Goal: Task Accomplishment & Management: Use online tool/utility

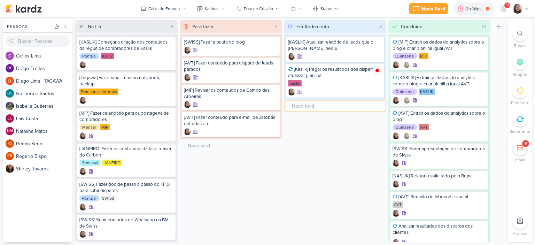
click at [301, 107] on input "text" at bounding box center [336, 106] width 100 height 10
type input "[KASLIK] Disparo do dia 24/09 - LEADS NOVOS E ANTIGOS"
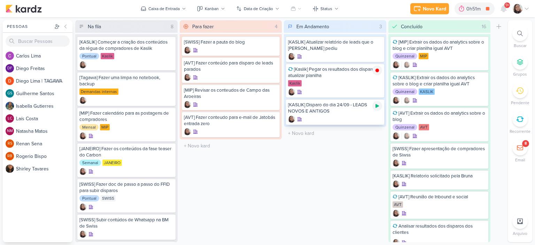
click at [377, 105] on icon at bounding box center [377, 106] width 3 height 4
click at [339, 115] on div "[KASLIK] Disparo do dia 24/09 - LEADS NOVOS E ANTIGOS" at bounding box center [335, 112] width 98 height 26
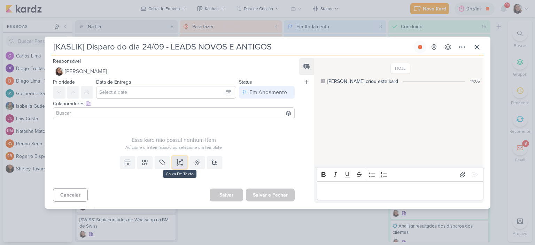
click at [176, 158] on button at bounding box center [179, 162] width 15 height 13
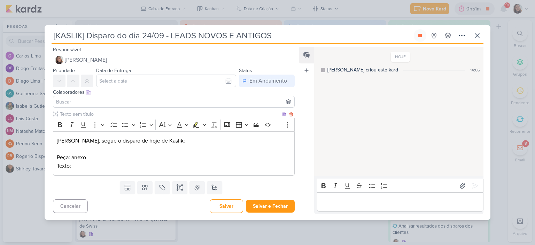
click at [116, 171] on div "Diego, segue o disparo de hoje de Kaslik: Peça: anexo Texto:" at bounding box center [174, 153] width 242 height 44
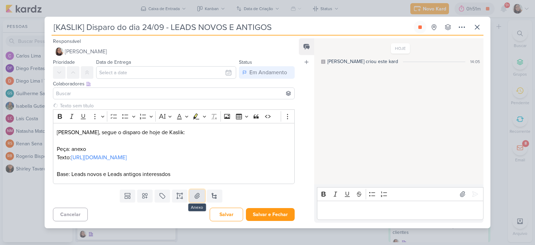
click at [198, 198] on icon at bounding box center [197, 195] width 5 height 5
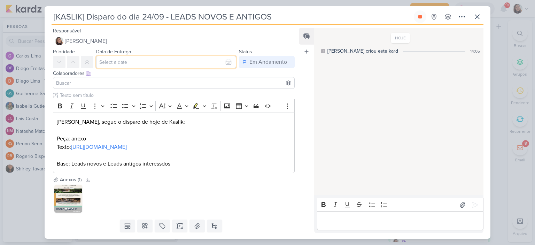
click at [180, 59] on input "text" at bounding box center [166, 62] width 140 height 13
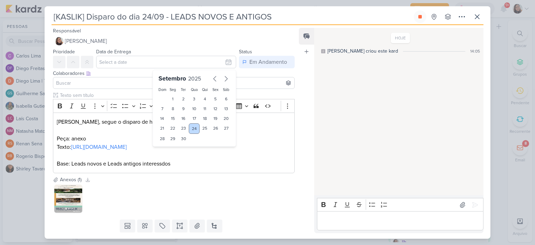
click at [190, 126] on div "24" at bounding box center [194, 128] width 11 height 10
type input "24 de setembro de 2025 às 23:59"
click at [77, 81] on input at bounding box center [174, 83] width 238 height 8
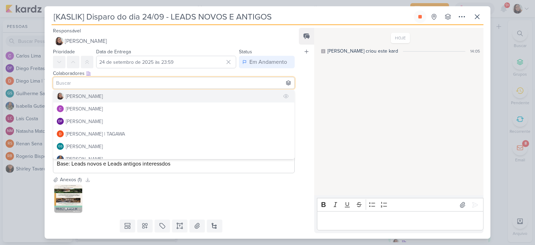
click at [78, 96] on div "[PERSON_NAME]" at bounding box center [84, 96] width 37 height 7
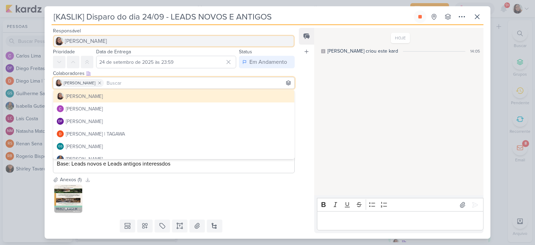
click at [89, 38] on span "[PERSON_NAME]" at bounding box center [86, 41] width 42 height 8
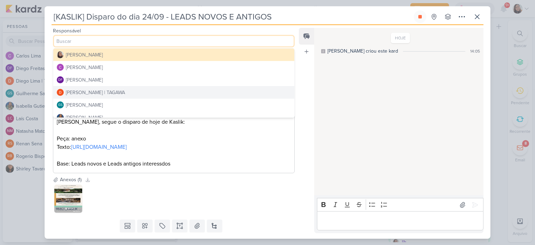
click at [91, 94] on div "Diego Lima | TAGAWA" at bounding box center [95, 92] width 59 height 7
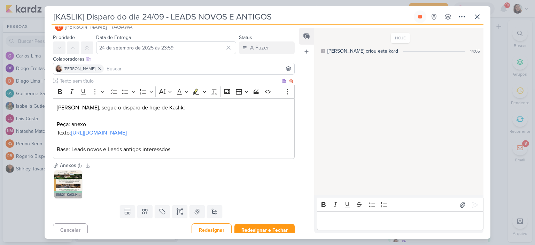
scroll to position [28, 0]
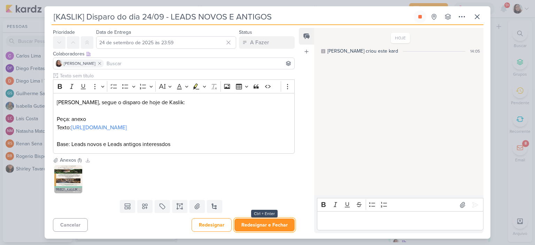
click at [256, 223] on button "Redesignar e Fechar" at bounding box center [265, 225] width 60 height 13
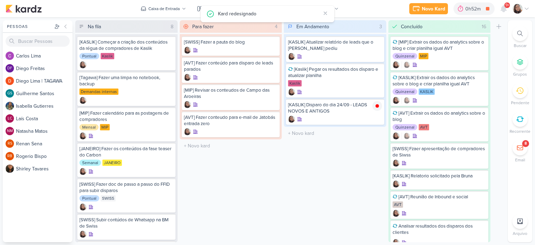
scroll to position [0, 0]
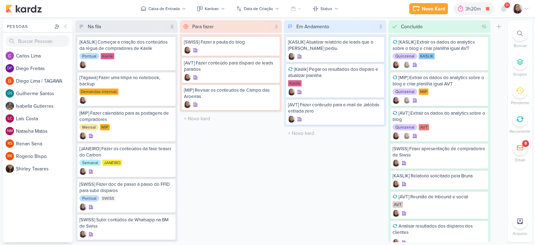
click at [524, 9] on icon at bounding box center [527, 9] width 6 height 6
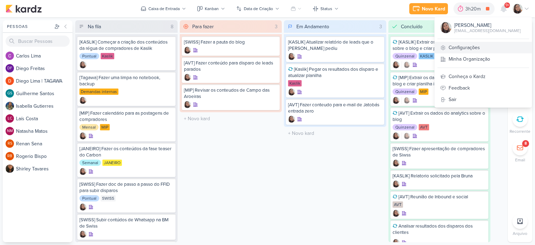
click at [475, 47] on link "Configurações" at bounding box center [483, 48] width 97 height 12
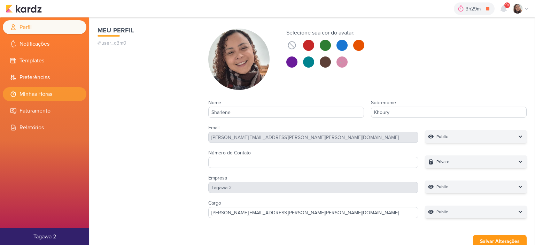
click at [52, 92] on li "Minhas Horas" at bounding box center [45, 94] width 84 height 14
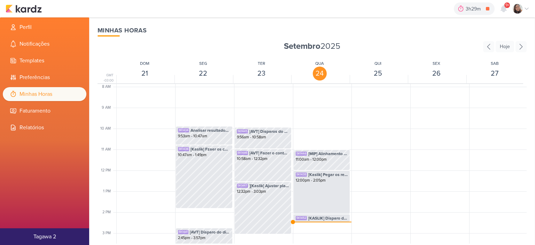
scroll to position [199, 0]
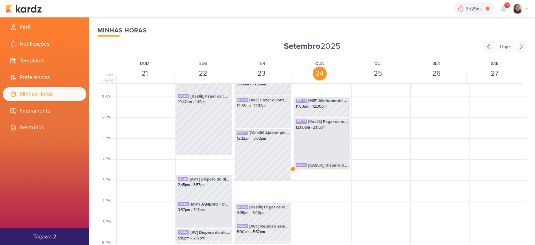
scroll to position [234, 0]
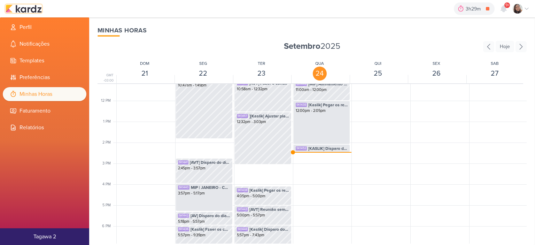
click at [33, 10] on img at bounding box center [24, 9] width 36 height 8
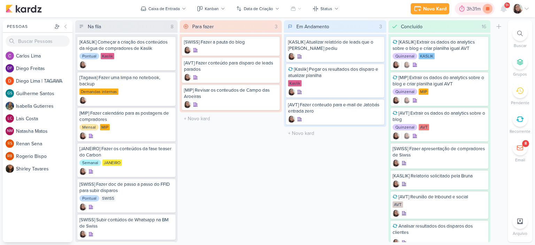
click at [487, 8] on icon at bounding box center [487, 8] width 3 height 3
click at [180, 10] on div "Caixa de Entrada" at bounding box center [164, 9] width 31 height 6
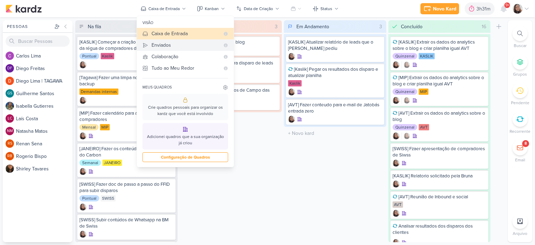
click at [170, 47] on div "Enviados" at bounding box center [186, 44] width 68 height 7
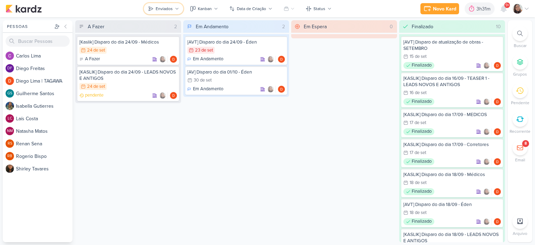
click at [178, 10] on icon at bounding box center [177, 9] width 4 height 4
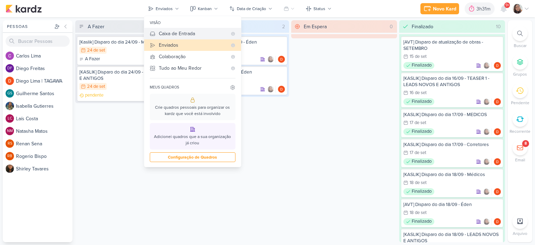
click at [181, 35] on div "Caixa de Entrada" at bounding box center [193, 33] width 68 height 7
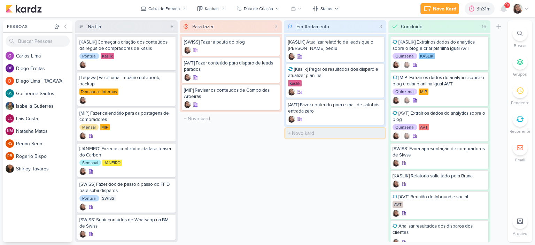
click at [307, 132] on input "text" at bounding box center [336, 133] width 100 height 10
type input "[AVT] Ajustar e-mail de Manacás 2"
